Goal: Find contact information: Find contact information

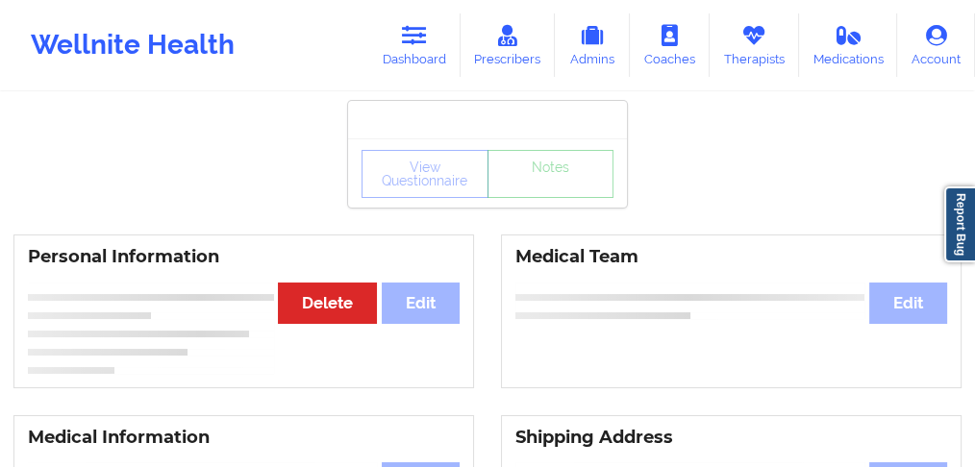
click at [426, 118] on div at bounding box center [487, 120] width 279 height 38
click at [416, 73] on link "Dashboard" at bounding box center [414, 44] width 92 height 63
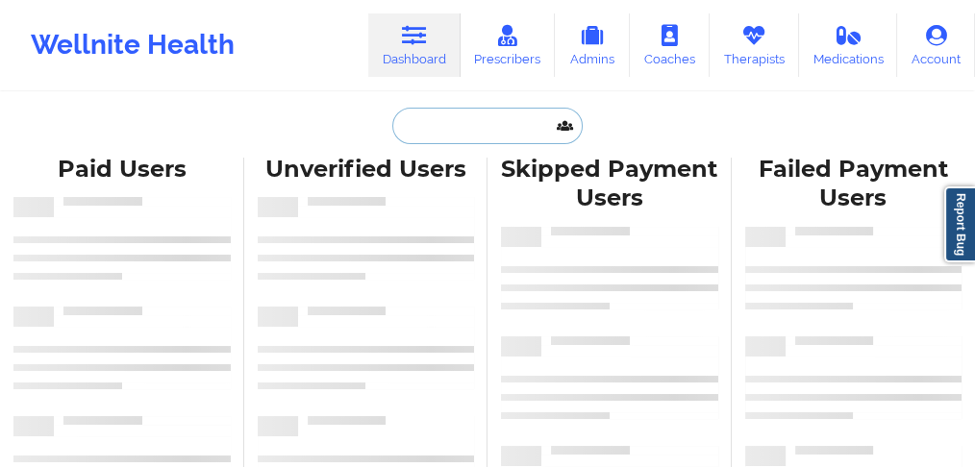
click at [454, 132] on input "text" at bounding box center [487, 126] width 190 height 37
paste input "Madison Tiongco"
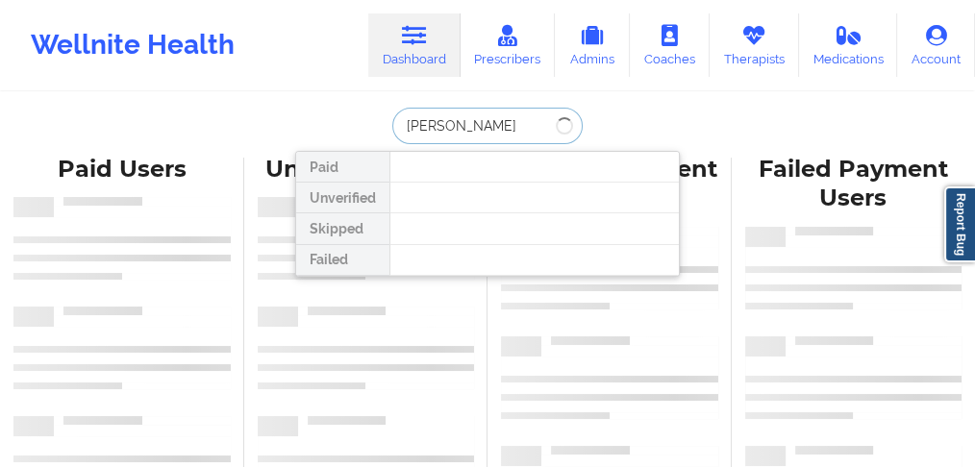
type input "Madison Tiongco"
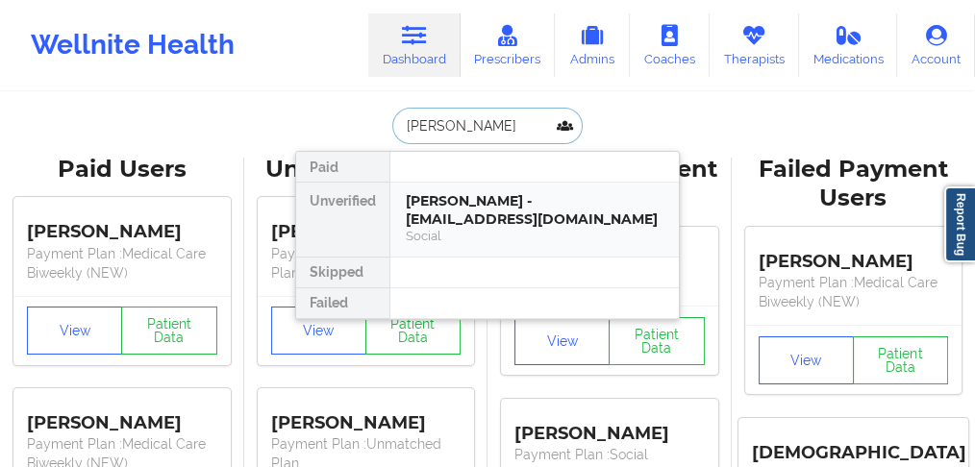
click at [448, 206] on div "Madison Tiongco - mtiongco21@gmail.com" at bounding box center [535, 210] width 258 height 36
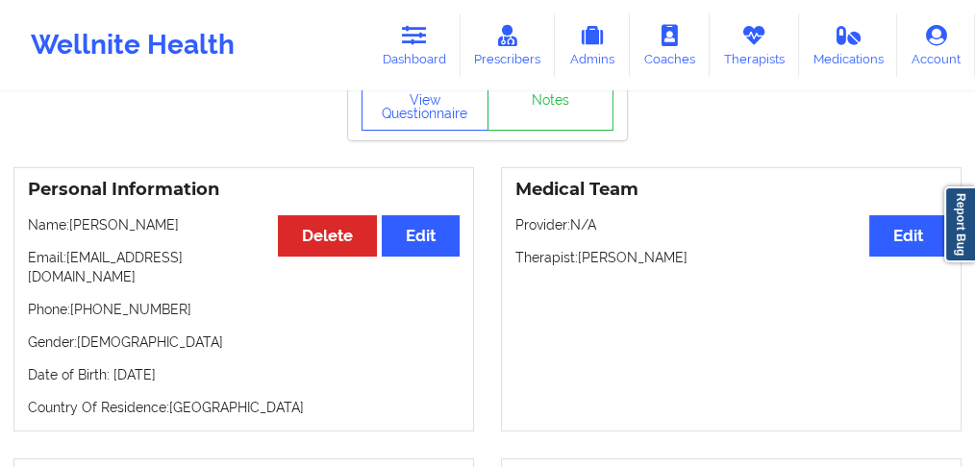
scroll to position [128, 0]
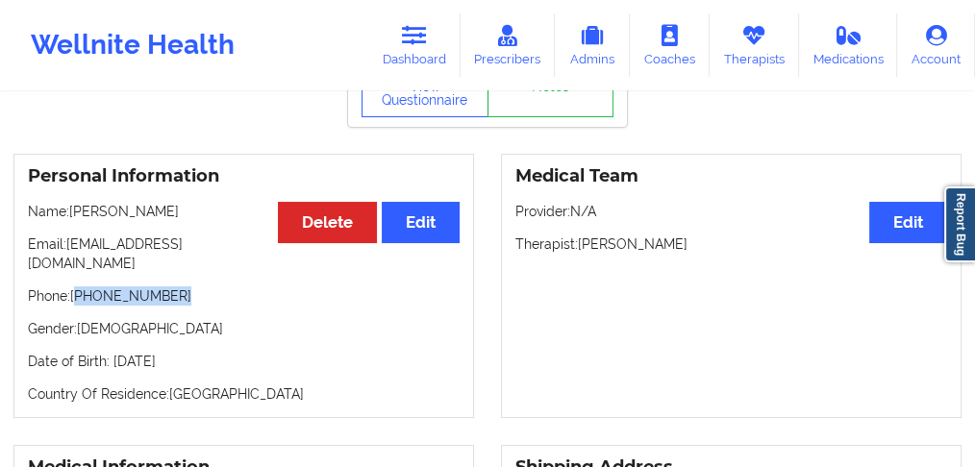
drag, startPoint x: 178, startPoint y: 277, endPoint x: 79, endPoint y: 271, distance: 99.2
click at [79, 287] on p "Phone: +1209-985-1851" at bounding box center [244, 296] width 432 height 19
copy p "1209-985-1851"
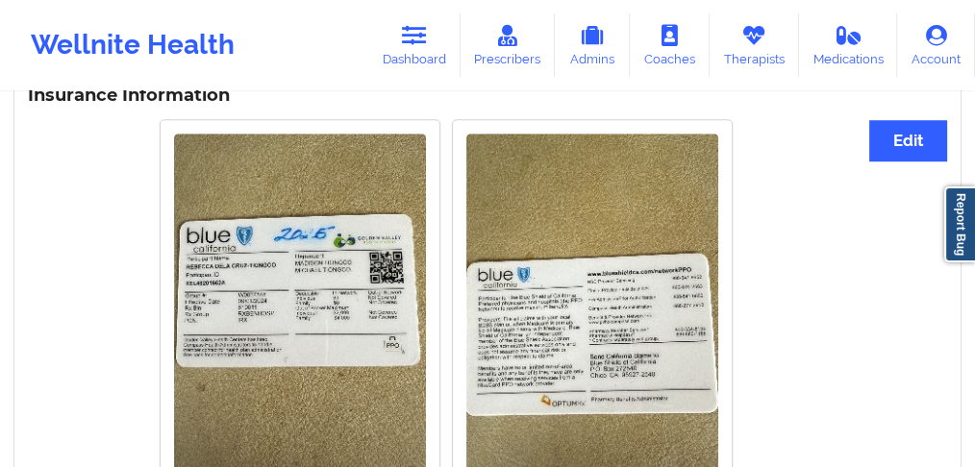
scroll to position [1410, 0]
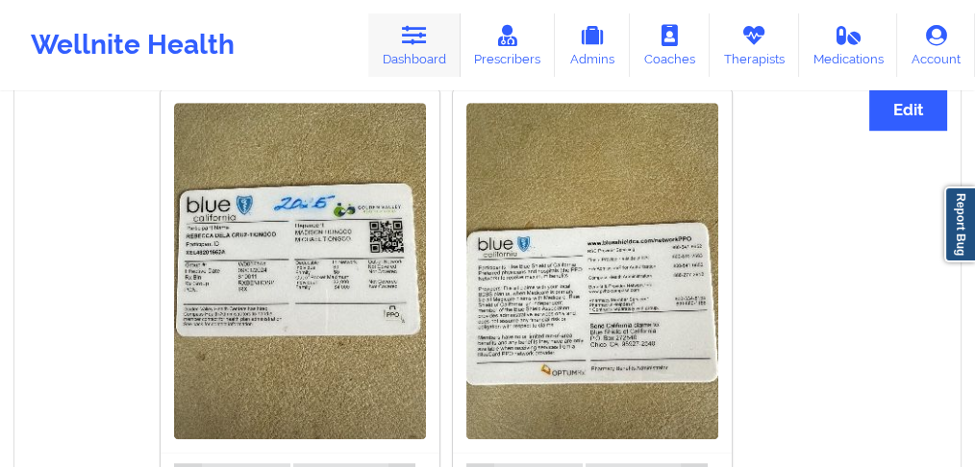
click at [416, 40] on icon at bounding box center [414, 35] width 25 height 21
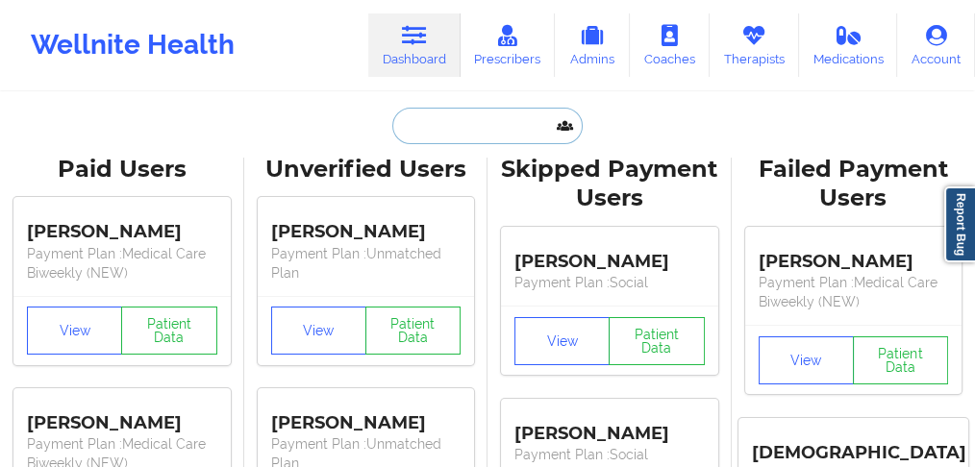
click at [497, 124] on input "text" at bounding box center [487, 126] width 190 height 37
paste input "Houng"
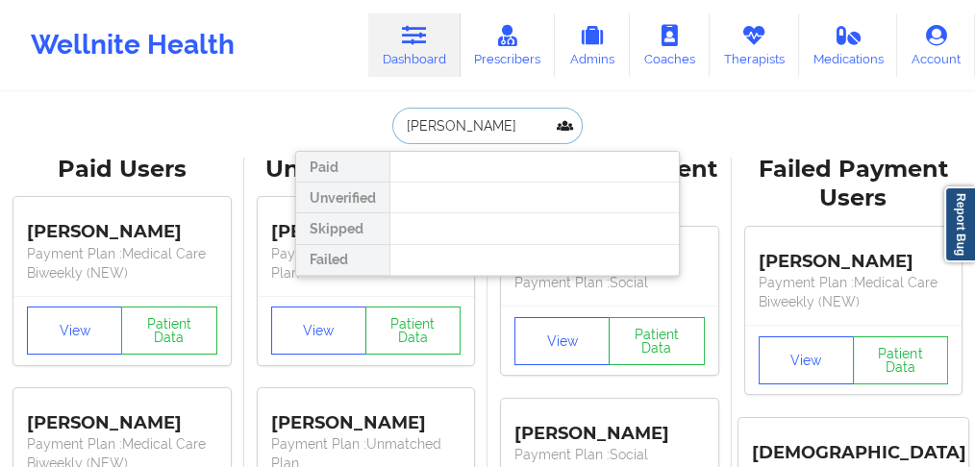
drag, startPoint x: 444, startPoint y: 132, endPoint x: 356, endPoint y: 124, distance: 88.8
click at [356, 124] on div "Houng Paid Unverified Skipped Failed" at bounding box center [487, 126] width 385 height 37
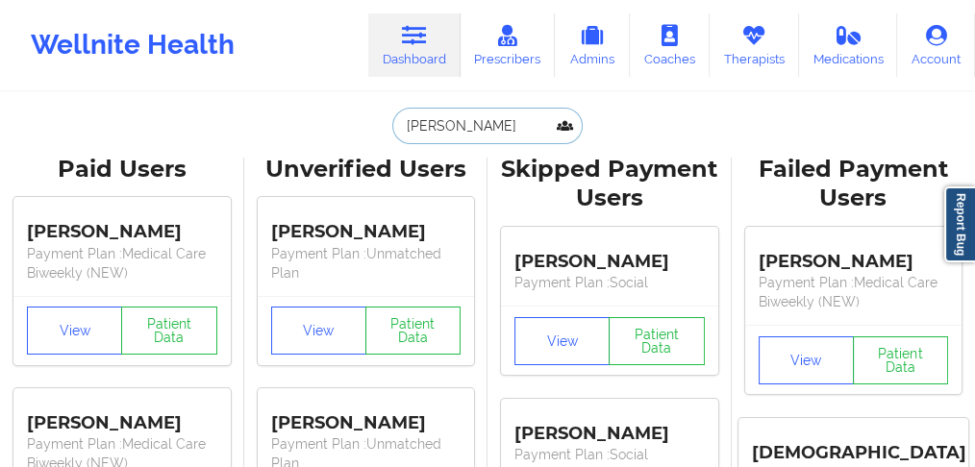
paste input "Leslee Shirley"
type input "Leslee Shirley"
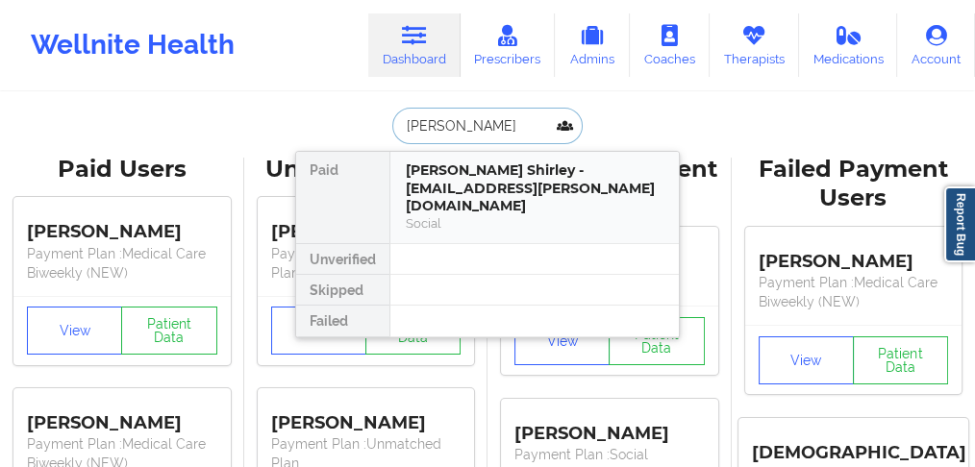
click at [449, 175] on div "Leslee Shirley - leslee.shirley@yahoo.com" at bounding box center [535, 189] width 258 height 54
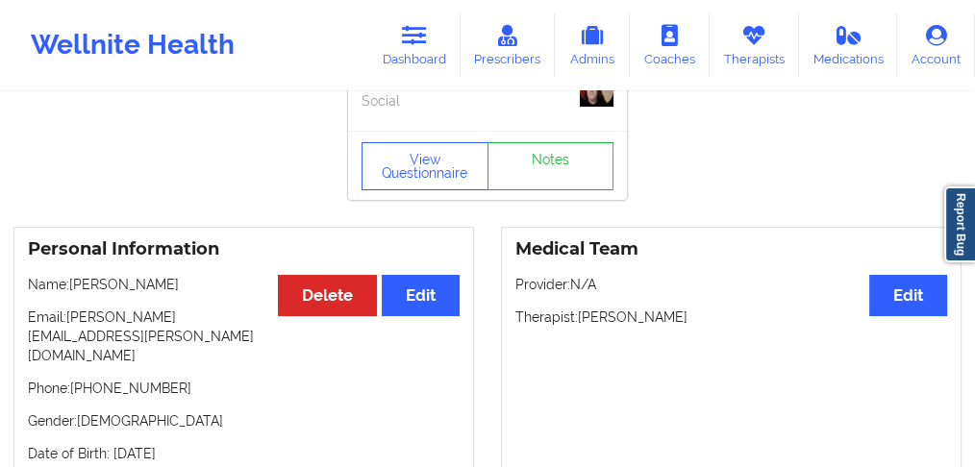
scroll to position [128, 0]
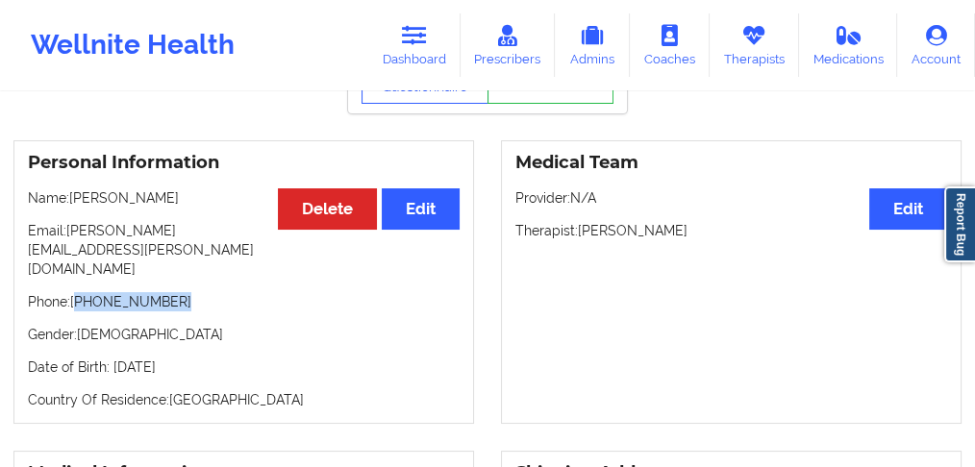
drag, startPoint x: 185, startPoint y: 263, endPoint x: 79, endPoint y: 262, distance: 105.8
click at [79, 292] on p "Phone: +1813-409-9666" at bounding box center [244, 301] width 432 height 19
copy p "1813-409-9666"
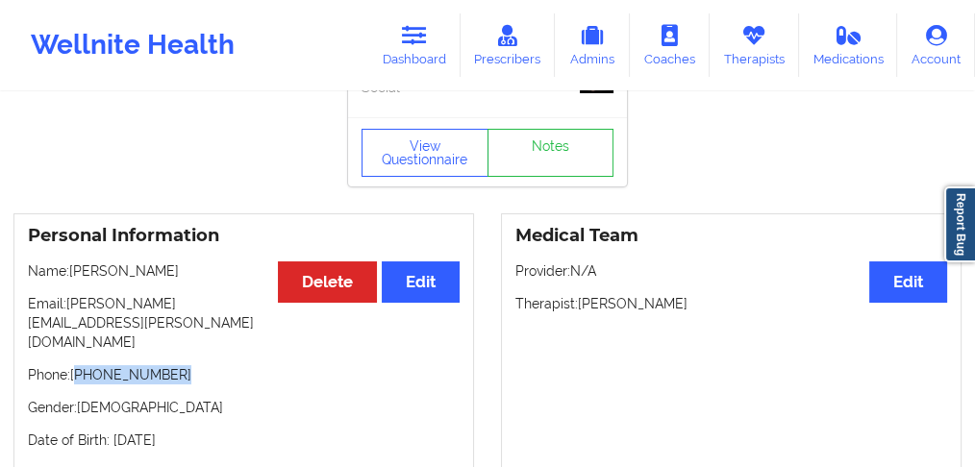
scroll to position [0, 0]
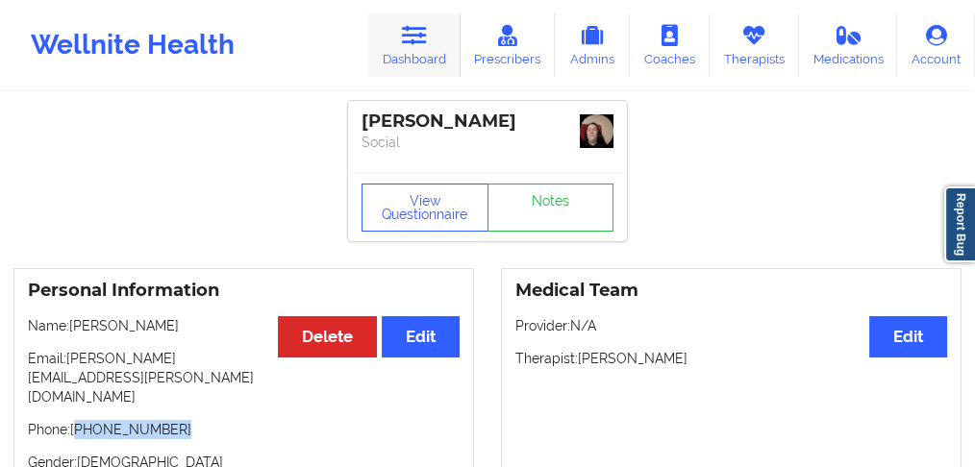
click at [423, 52] on link "Dashboard" at bounding box center [414, 44] width 92 height 63
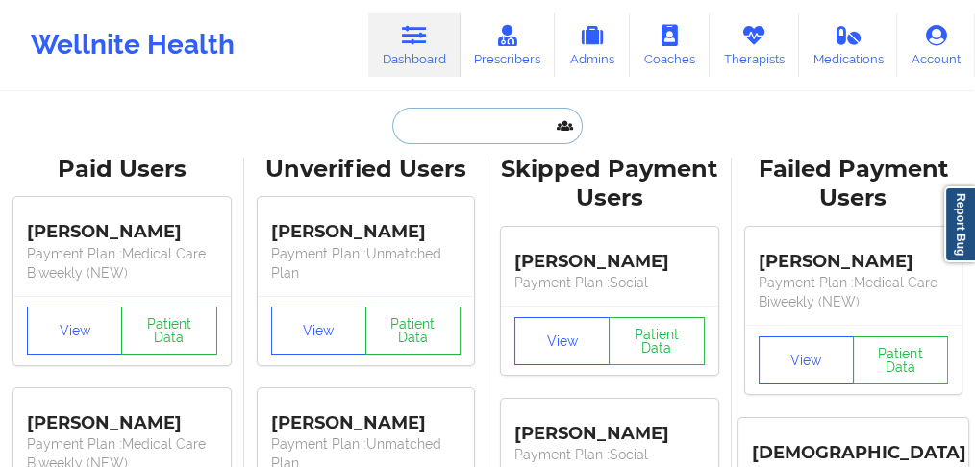
click at [427, 117] on input "text" at bounding box center [487, 126] width 190 height 37
paste input "Heather Roach"
type input "Heather Roach"
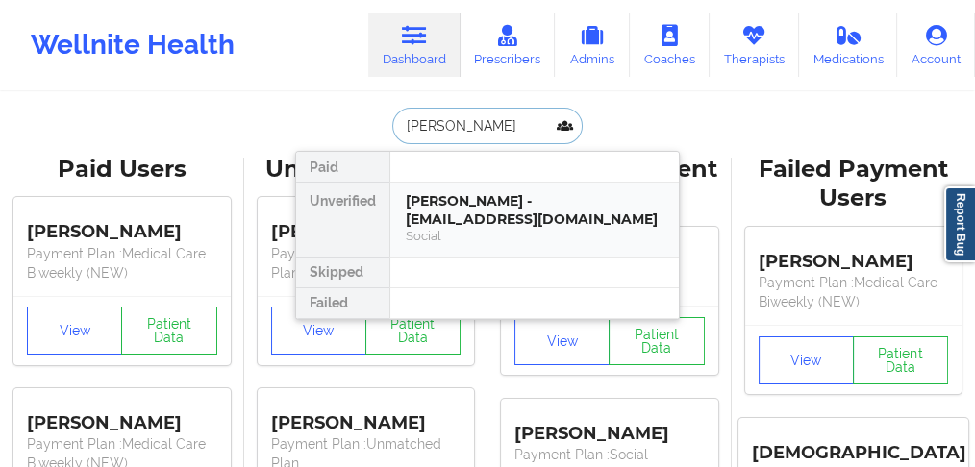
click at [436, 210] on div "Heather Roach - heathermelissa73@gmail.com" at bounding box center [535, 210] width 258 height 36
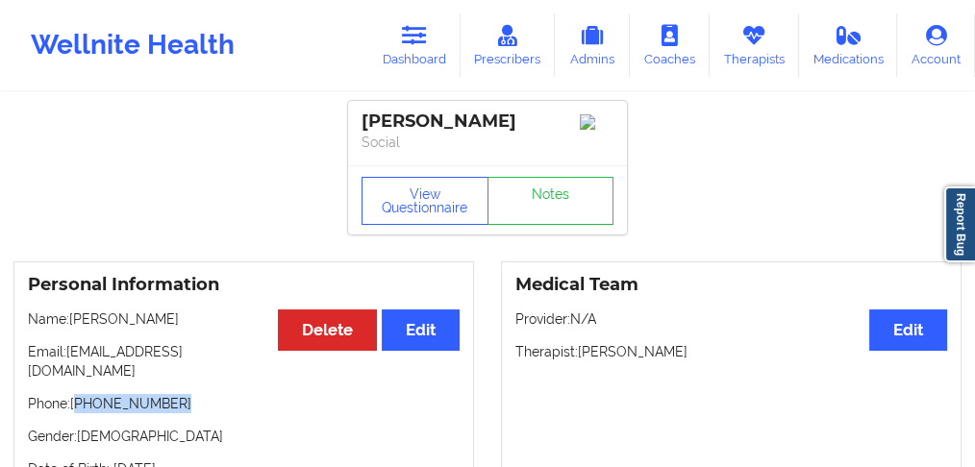
drag, startPoint x: 177, startPoint y: 382, endPoint x: 79, endPoint y: 389, distance: 98.3
click at [79, 394] on p "Phone: +1813-481-2147" at bounding box center [244, 403] width 432 height 19
copy p "1813-481-2147"
